Goal: Task Accomplishment & Management: Manage account settings

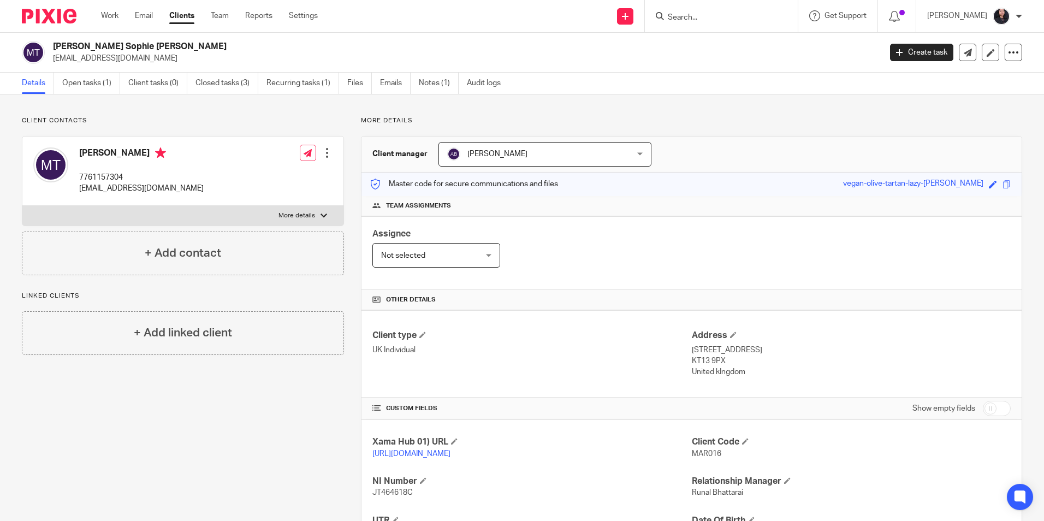
scroll to position [106, 0]
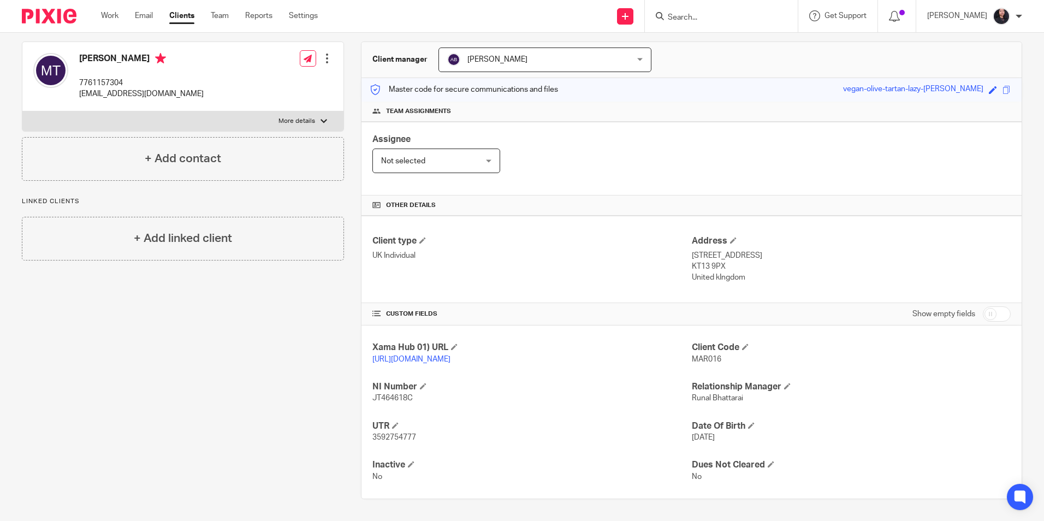
click at [678, 19] on input "Search" at bounding box center [716, 18] width 98 height 10
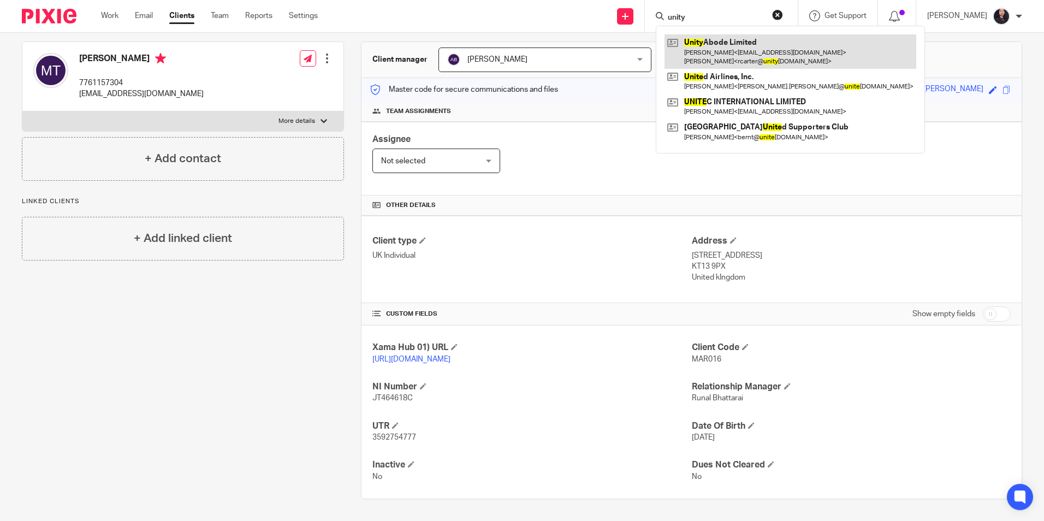
type input "unity"
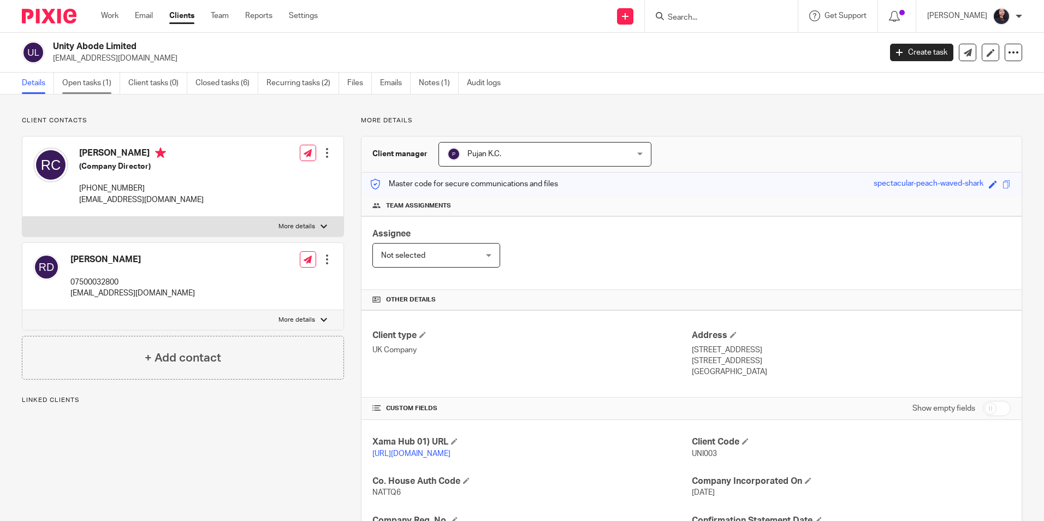
click at [88, 91] on link "Open tasks (1)" at bounding box center [91, 83] width 58 height 21
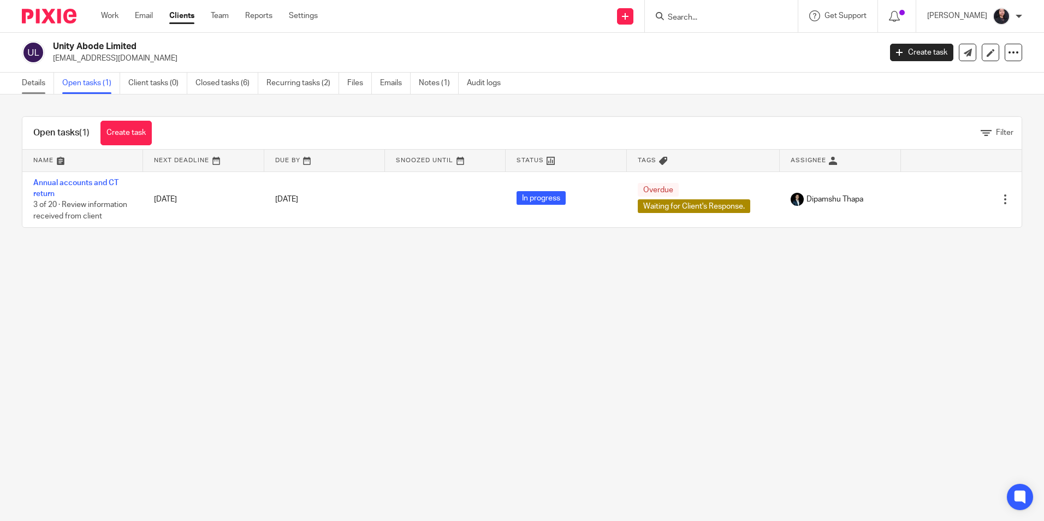
click at [48, 85] on link "Details" at bounding box center [38, 83] width 32 height 21
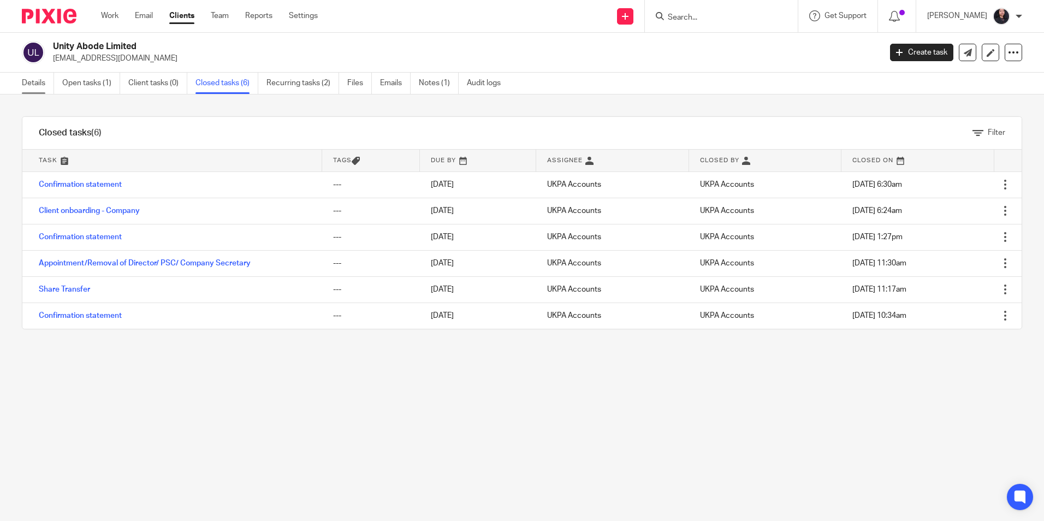
click at [45, 84] on link "Details" at bounding box center [38, 83] width 32 height 21
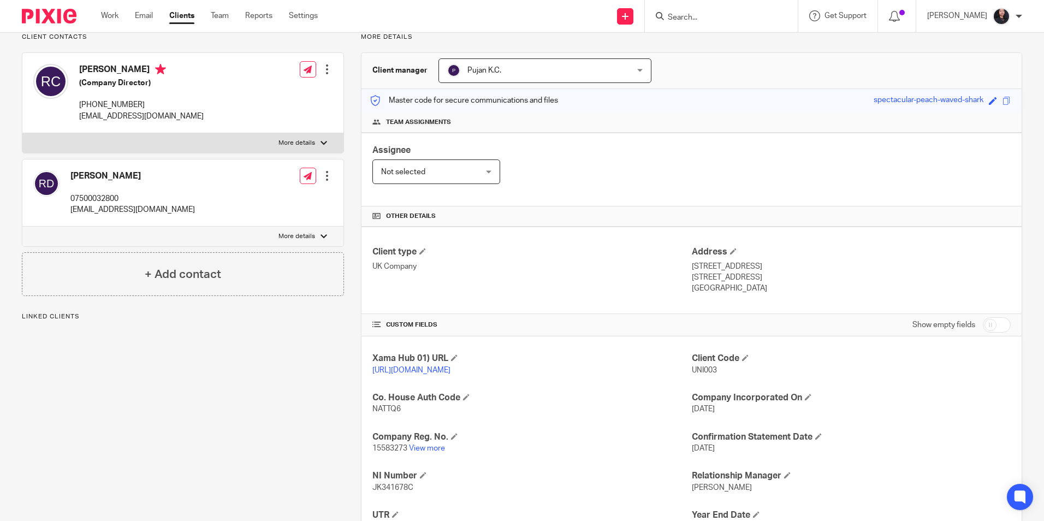
scroll to position [184, 0]
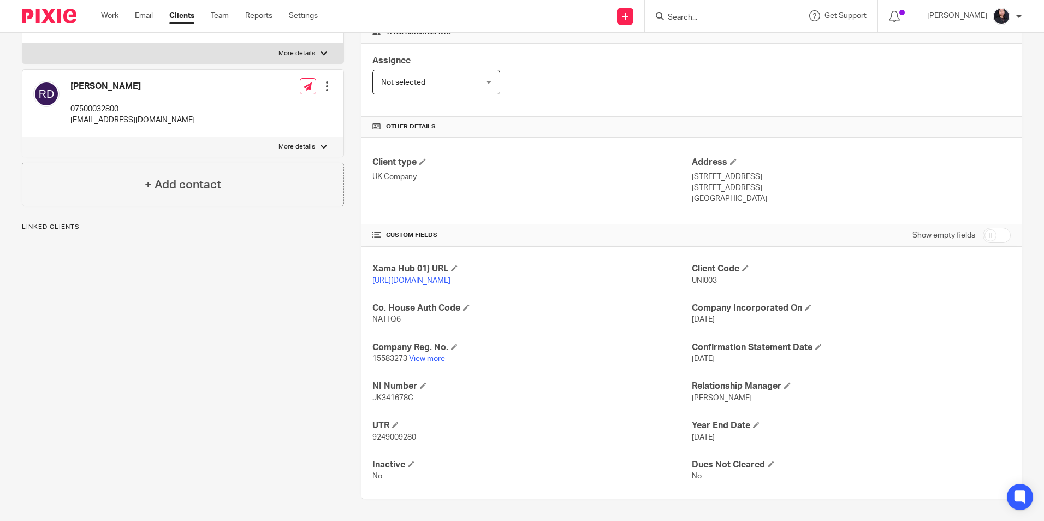
click at [437, 359] on link "View more" at bounding box center [427, 359] width 36 height 8
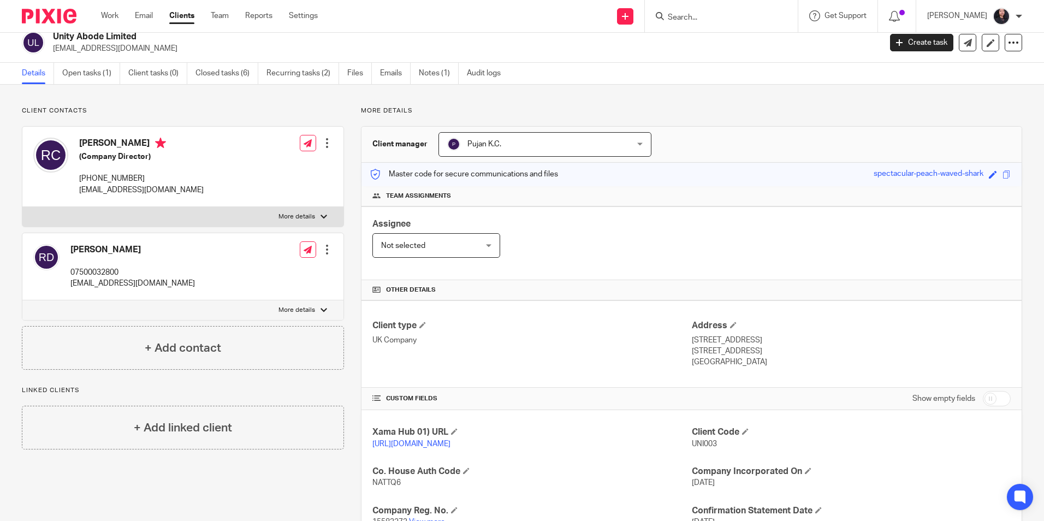
scroll to position [0, 0]
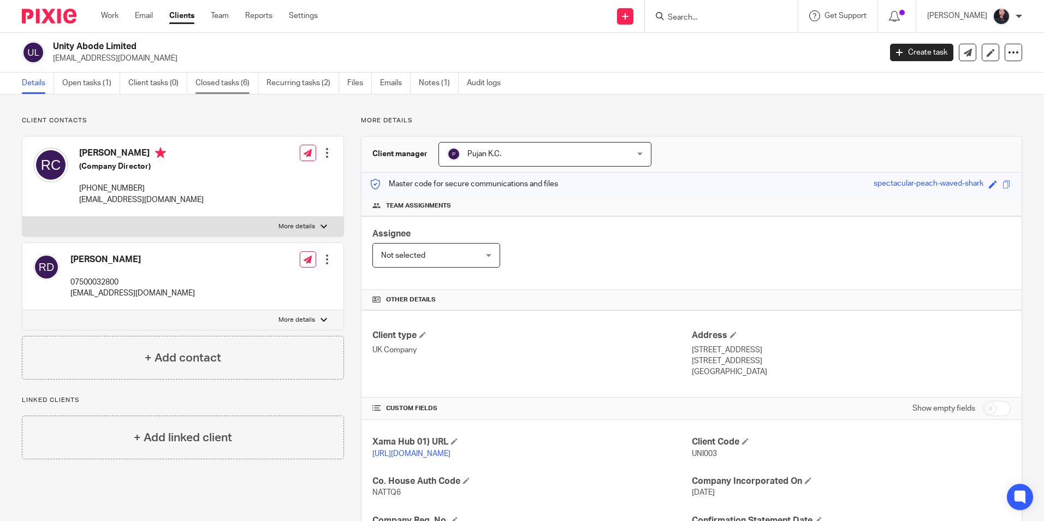
click at [223, 77] on link "Closed tasks (6)" at bounding box center [226, 83] width 63 height 21
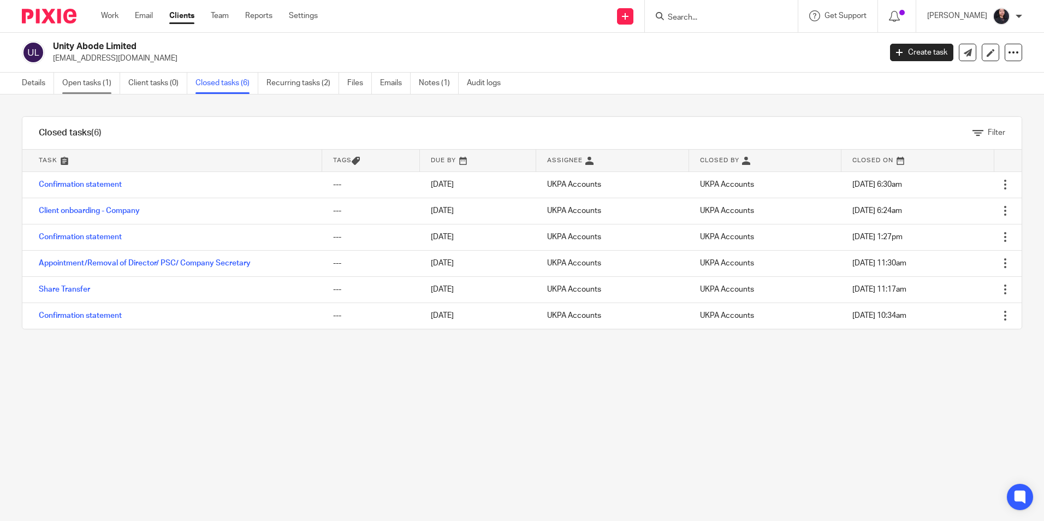
click at [87, 87] on link "Open tasks (1)" at bounding box center [91, 83] width 58 height 21
